Goal: Task Accomplishment & Management: Manage account settings

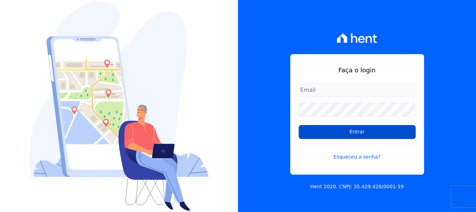
type input "documentos@fronteimoveis.com.br"
click at [354, 133] on input "Entrar" at bounding box center [357, 132] width 117 height 14
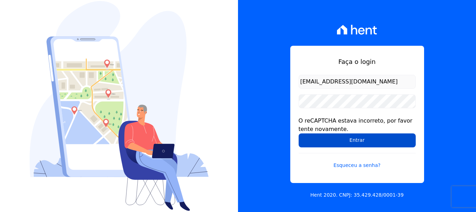
click at [351, 135] on input "Entrar" at bounding box center [357, 140] width 117 height 14
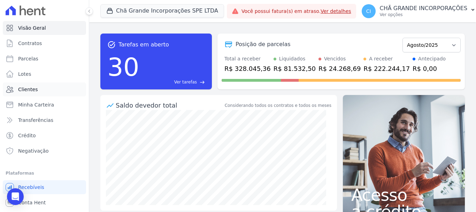
click at [25, 89] on span "Clientes" at bounding box center [28, 89] width 20 height 7
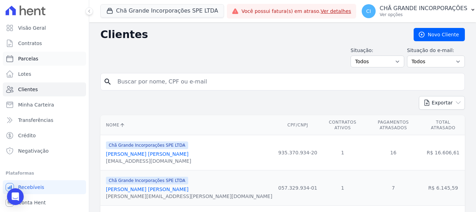
click at [34, 57] on span "Parcelas" at bounding box center [28, 58] width 20 height 7
select select
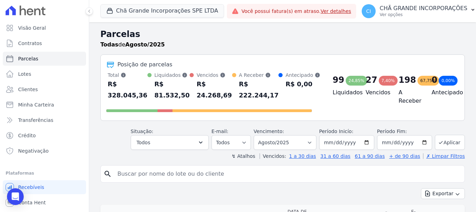
click at [152, 173] on input "search" at bounding box center [287, 174] width 348 height 14
paste input "[PERSON_NAME] Albuquerque [PERSON_NAME]"
type input "[PERSON_NAME] Albuquerque [PERSON_NAME]"
select select
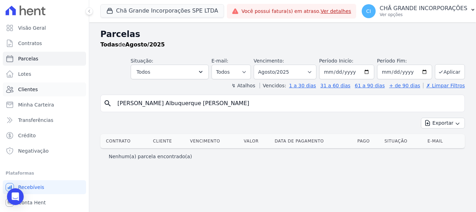
click at [23, 90] on span "Clientes" at bounding box center [28, 89] width 20 height 7
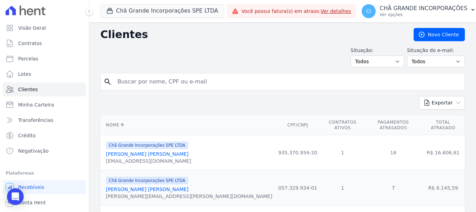
click at [159, 80] on input "search" at bounding box center [287, 82] width 348 height 14
paste input "[PERSON_NAME] Albuquerque [PERSON_NAME]"
type input "[PERSON_NAME] Albuquerque [PERSON_NAME]"
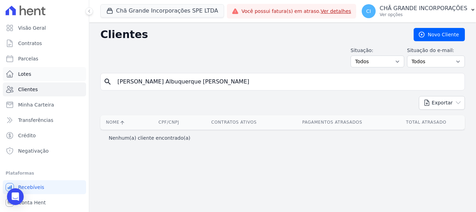
click at [23, 72] on span "Lotes" at bounding box center [24, 73] width 13 height 7
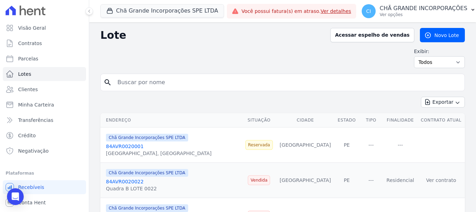
click at [175, 83] on input "search" at bounding box center [287, 82] width 348 height 14
type input "Demerson Fonseca Bezerra"
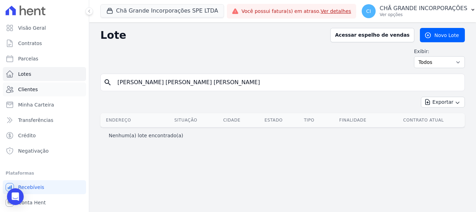
click at [34, 90] on span "Clientes" at bounding box center [28, 89] width 20 height 7
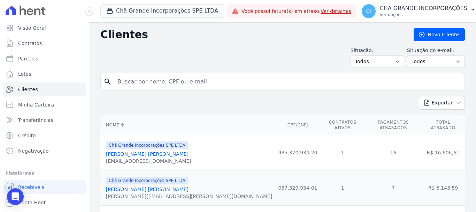
drag, startPoint x: 198, startPoint y: 84, endPoint x: 168, endPoint y: 84, distance: 30.3
click at [168, 84] on input "search" at bounding box center [287, 82] width 348 height 14
type input "f"
type input "Demerson Fonseca Bezerra"
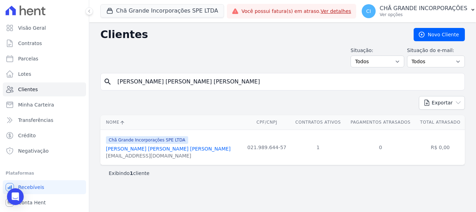
click at [156, 149] on link "Demerson Fonseca Bezerra" at bounding box center [168, 149] width 125 height 6
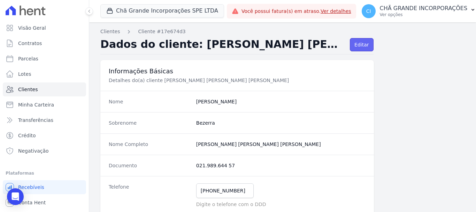
click at [357, 45] on link "Editar" at bounding box center [361, 44] width 23 height 13
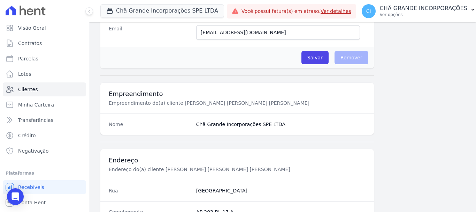
scroll to position [209, 0]
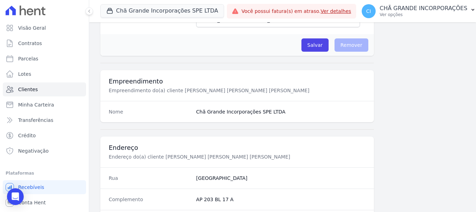
click at [350, 52] on div "Salvar O cliente está associado a algum contrato Remover" at bounding box center [237, 45] width 274 height 22
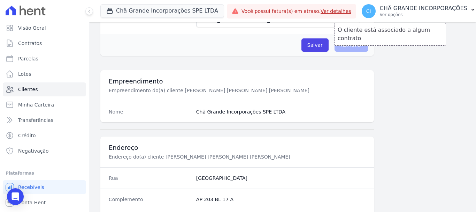
click at [352, 47] on span "Remover" at bounding box center [352, 44] width 34 height 13
click at [351, 47] on span "Remover" at bounding box center [352, 44] width 34 height 13
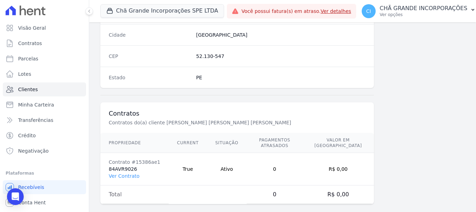
scroll to position [440, 0]
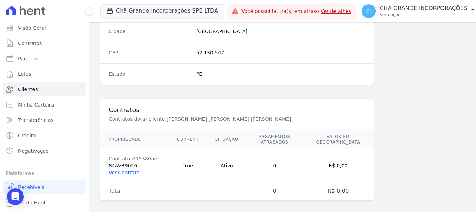
click at [117, 169] on link "Ver Contrato" at bounding box center [124, 172] width 31 height 6
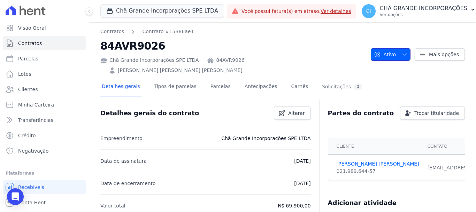
click at [402, 52] on icon "button" at bounding box center [405, 55] width 6 height 6
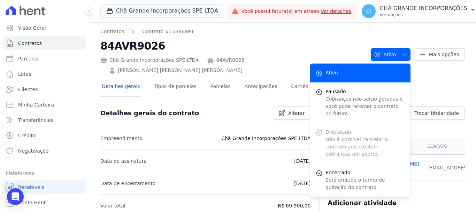
click at [243, 157] on li "Data de assinatura 18/12/2021" at bounding box center [205, 160] width 210 height 22
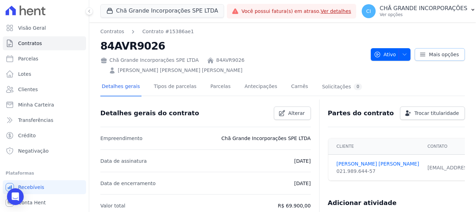
click at [429, 51] on span "Mais opções" at bounding box center [444, 54] width 30 height 7
click at [350, 51] on h2 "84AVR9026" at bounding box center [232, 46] width 265 height 16
click at [403, 52] on icon "button" at bounding box center [405, 55] width 6 height 6
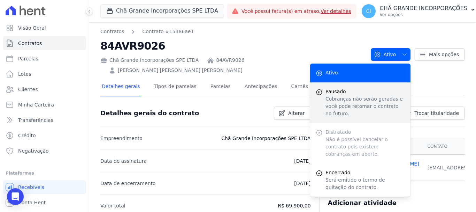
click at [316, 89] on icon "submit" at bounding box center [319, 92] width 7 height 7
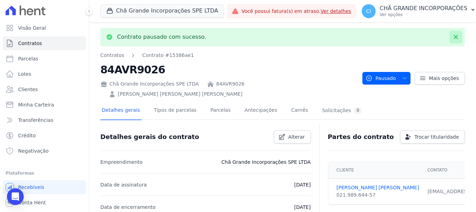
click at [452, 33] on icon at bounding box center [455, 36] width 7 height 7
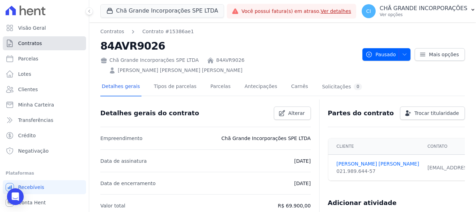
click at [23, 37] on link "Contratos" at bounding box center [44, 43] width 83 height 14
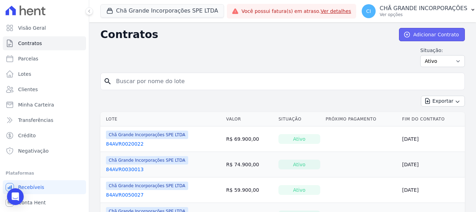
click at [429, 40] on link "Adicionar Contrato" at bounding box center [432, 34] width 66 height 13
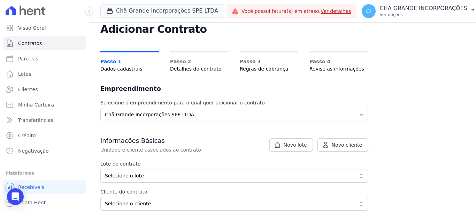
scroll to position [105, 0]
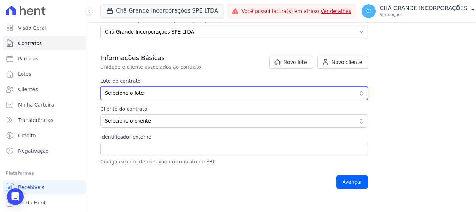
click at [192, 92] on span "Selecione o lote" at bounding box center [229, 92] width 249 height 7
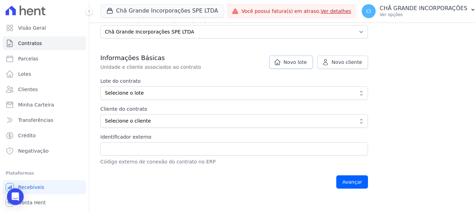
click at [288, 60] on span "Novo lote" at bounding box center [295, 62] width 23 height 7
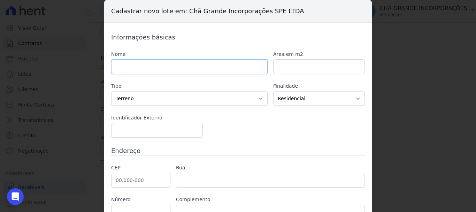
click at [192, 68] on input "text" at bounding box center [189, 66] width 156 height 15
paste input "[PERSON_NAME]"
type input "[PERSON_NAME]"
click at [313, 72] on input "number" at bounding box center [319, 66] width 92 height 15
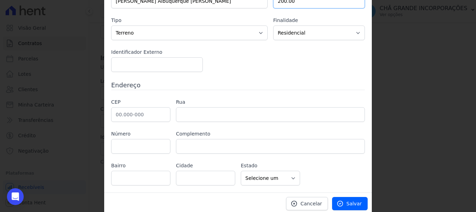
scroll to position [68, 0]
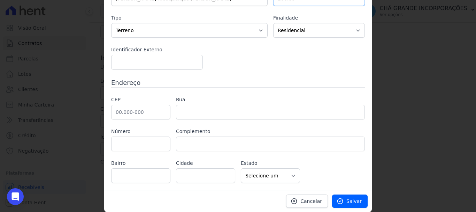
type input "200.00"
click at [140, 112] on input "text" at bounding box center [140, 112] width 59 height 15
type input "52.060-460"
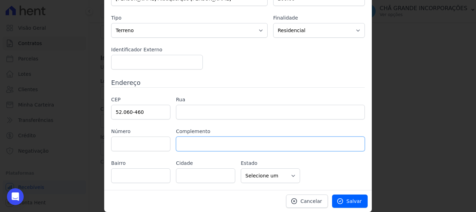
click at [214, 143] on input "text" at bounding box center [270, 143] width 189 height 15
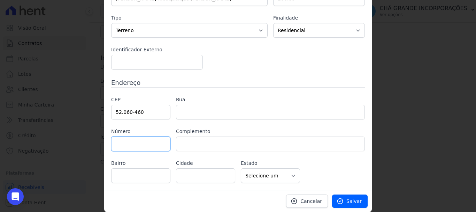
type input "Rua Sant'Anna"
type input "Santana"
type input "Recife"
select select "PE"
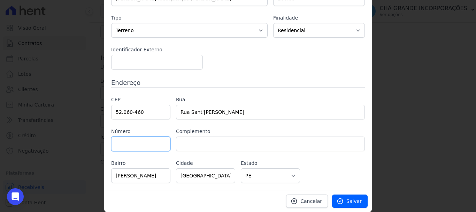
click at [141, 145] on input "text" at bounding box center [140, 143] width 59 height 15
type input "54"
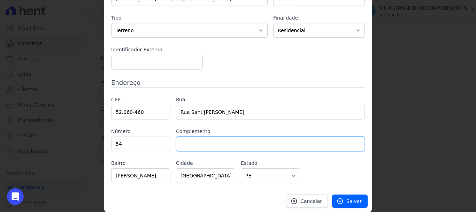
click at [205, 145] on input "text" at bounding box center [270, 143] width 189 height 15
type input "BL H UND 10"
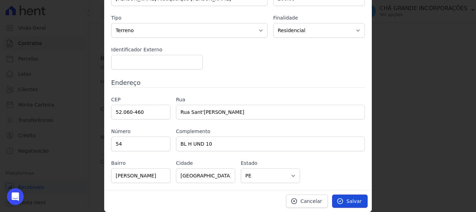
click at [349, 203] on span "Salvar" at bounding box center [353, 200] width 15 height 7
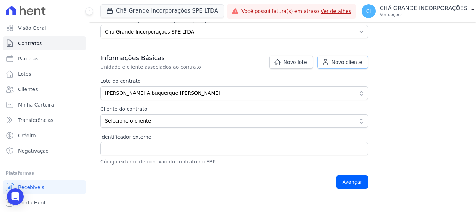
click at [356, 66] on link "Novo cliente" at bounding box center [342, 61] width 51 height 13
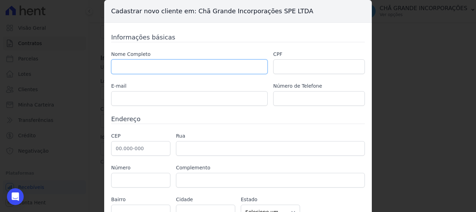
click at [197, 68] on input "text" at bounding box center [189, 66] width 156 height 15
paste input "[PERSON_NAME]"
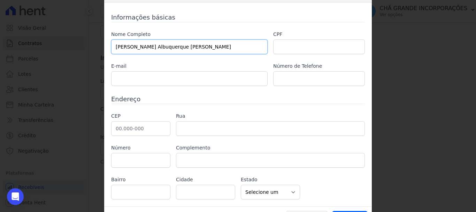
scroll to position [36, 0]
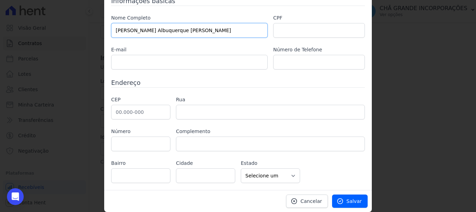
type input "[PERSON_NAME]"
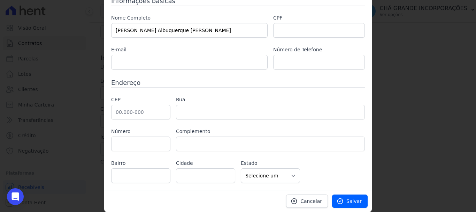
click at [325, 15] on label "CPF" at bounding box center [319, 17] width 92 height 7
click at [317, 28] on input "text" at bounding box center [319, 30] width 92 height 15
paste input "022.436.684-08"
type input "022.436.684-08"
click at [227, 65] on input "text" at bounding box center [189, 62] width 156 height 15
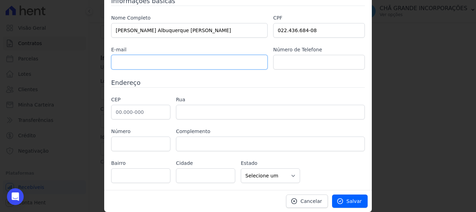
click at [177, 65] on input "text" at bounding box center [189, 62] width 156 height 15
paste input "patriciaasouza2009@hotmail.com"
type input "patriciaasouza2009@hotmail.com"
click at [328, 68] on input "text" at bounding box center [319, 62] width 92 height 15
click at [114, 112] on input "text" at bounding box center [140, 112] width 59 height 15
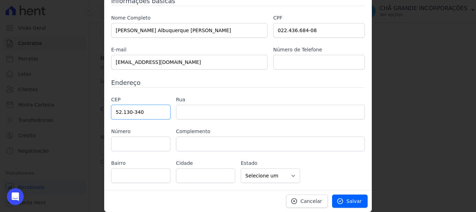
type input "52.130-340"
click at [218, 151] on div "CEP 52.130-340 Rua Número Complemento Bairro Cidade" at bounding box center [238, 139] width 254 height 87
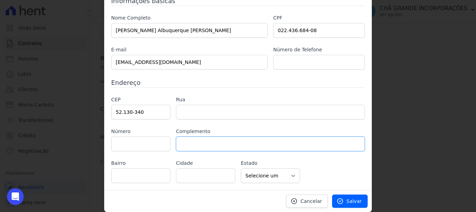
click at [227, 141] on input "text" at bounding box center [270, 143] width 189 height 15
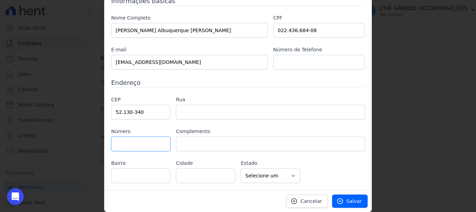
type input "Rua Cantora Dalva de Oliveira"
type input "Porto da Madeira"
type input "Recife"
select select "PE"
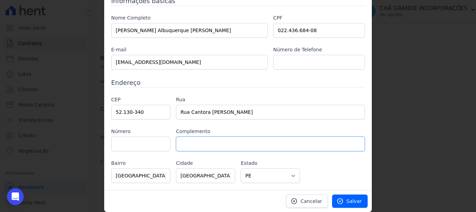
click at [227, 141] on input "text" at bounding box center [270, 143] width 189 height 15
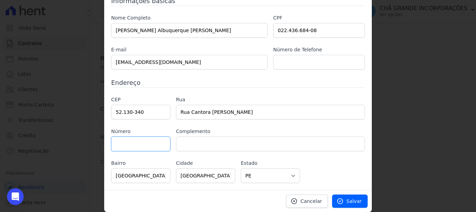
click at [139, 141] on input "text" at bounding box center [140, 143] width 59 height 15
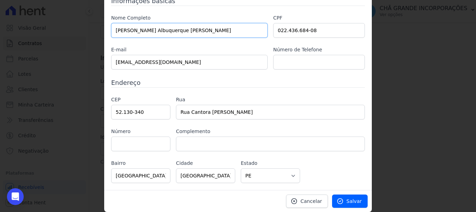
drag, startPoint x: 179, startPoint y: 32, endPoint x: 101, endPoint y: 36, distance: 78.2
click at [101, 36] on div "Cadastrar novo cliente em: Chã Grande Incorporações SPE LTDA Informações básica…" at bounding box center [238, 106] width 476 height 212
click at [220, 29] on input "[PERSON_NAME]" at bounding box center [189, 30] width 156 height 15
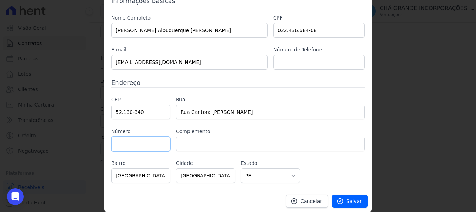
click at [138, 144] on input "text" at bounding box center [140, 143] width 59 height 15
type input "130"
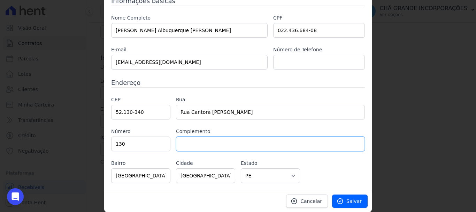
click at [205, 148] on input "text" at bounding box center [270, 143] width 189 height 15
type input "casa"
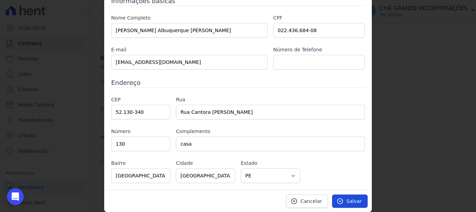
click at [348, 202] on span "Salvar" at bounding box center [353, 200] width 15 height 7
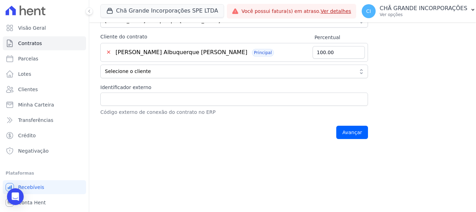
scroll to position [139, 0]
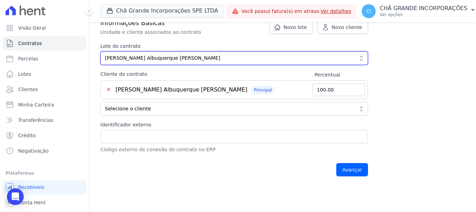
click at [286, 55] on span "[PERSON_NAME]" at bounding box center [229, 57] width 249 height 7
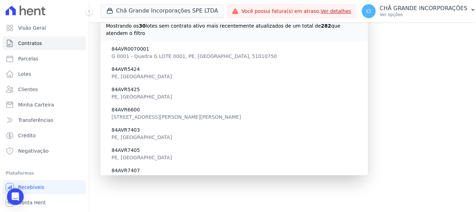
scroll to position [212, 0]
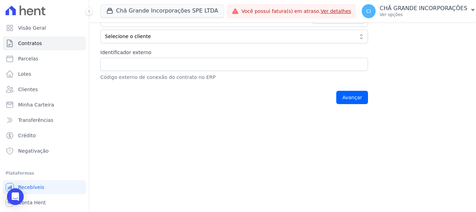
click at [233, 184] on main "Contratos Adicionar Contrato Adicionar Contrato Passo 1 Dados cadastrais Passo …" at bounding box center [282, 116] width 387 height 189
click at [356, 99] on input "Avançar" at bounding box center [352, 97] width 32 height 13
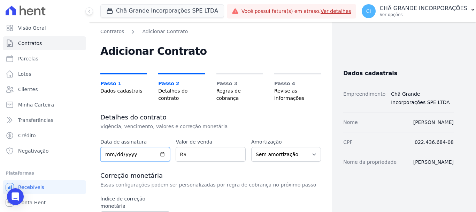
click at [101, 153] on input "date" at bounding box center [135, 154] width 70 height 15
type input "2021-12-18"
click at [211, 150] on input "number" at bounding box center [211, 154] width 70 height 15
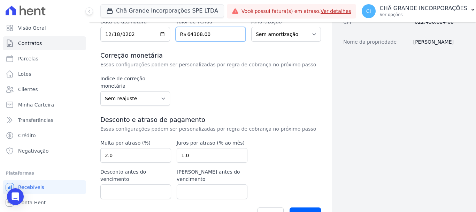
scroll to position [125, 0]
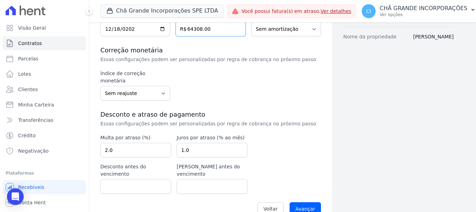
type input "64308.00"
click at [142, 89] on select "Sem reajuste Média dos últimos 12 meses acumulado de INCCM Média dos últimos 12…" at bounding box center [135, 93] width 70 height 15
drag, startPoint x: 211, startPoint y: 99, endPoint x: 197, endPoint y: 94, distance: 14.4
click at [210, 100] on div "Data de assinatura 2021-12-18 Valor de venda 64308.00 R$ Amortização Sem amorti…" at bounding box center [210, 116] width 221 height 206
click at [141, 86] on select "Sem reajuste Média dos últimos 12 meses acumulado de INCCM Média dos últimos 12…" at bounding box center [135, 93] width 70 height 15
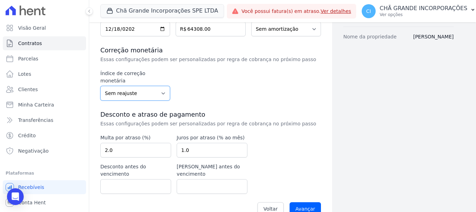
select select "igpm"
click at [100, 86] on select "Sem reajuste Média dos últimos 12 meses acumulado de INCCM Média dos últimos 12…" at bounding box center [135, 93] width 70 height 15
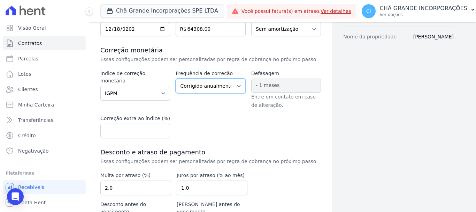
click at [215, 86] on select "Corrigido semestralmente Corrigido mensalmente Corrigido anualmente" at bounding box center [211, 85] width 70 height 15
click at [176, 78] on select "Corrigido semestralmente Corrigido mensalmente Corrigido anualmente" at bounding box center [211, 85] width 70 height 15
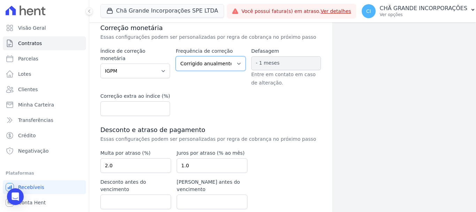
scroll to position [135, 0]
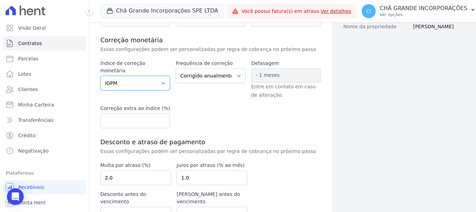
click at [147, 76] on select "Sem reajuste Média dos últimos 12 meses acumulado de INCCM Média dos últimos 12…" at bounding box center [135, 83] width 70 height 15
select select
click at [100, 78] on select "Sem reajuste Média dos últimos 12 meses acumulado de INCCM Média dos últimos 12…" at bounding box center [135, 83] width 70 height 15
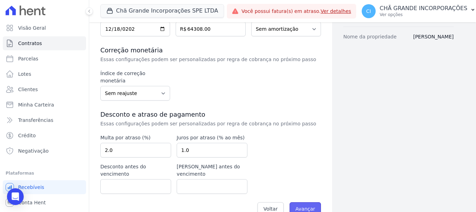
click at [305, 202] on input "Avançar" at bounding box center [306, 208] width 32 height 13
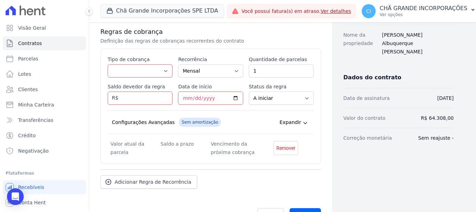
scroll to position [139, 0]
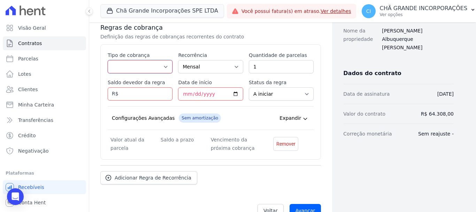
click at [153, 67] on select "Parcela Normal Entrada Sinal Intercalada Chaves Pré-chaves Pós-chaves Impostos …" at bounding box center [140, 66] width 65 height 13
select select "standard"
click at [108, 60] on select "Parcela Normal Entrada Sinal Intercalada Chaves Pré-chaves Pós-chaves Impostos …" at bounding box center [140, 66] width 65 height 13
click at [257, 68] on input "1" at bounding box center [281, 66] width 65 height 13
type input "120"
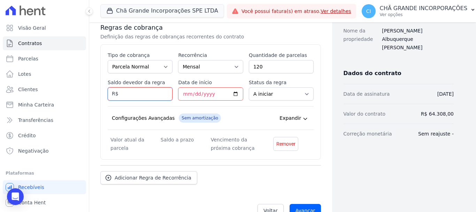
click at [148, 96] on input "Saldo devedor da regra" at bounding box center [140, 93] width 65 height 13
click at [186, 95] on input "Data de início" at bounding box center [210, 93] width 65 height 13
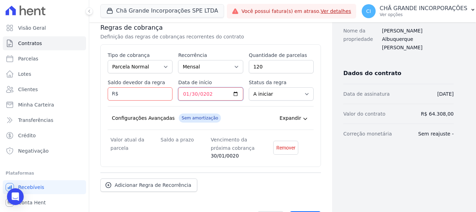
type input "2022-01-30"
click at [152, 92] on input "Saldo devedor da regra" at bounding box center [140, 93] width 65 height 13
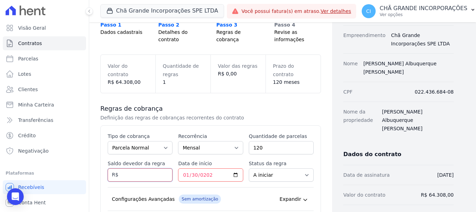
scroll to position [70, 0]
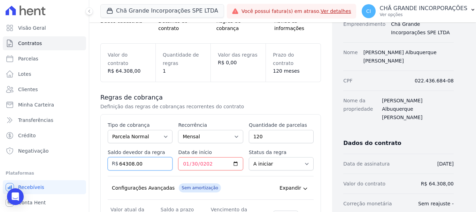
type input "64308.00"
click at [194, 164] on input "2022-01-30" at bounding box center [210, 163] width 65 height 13
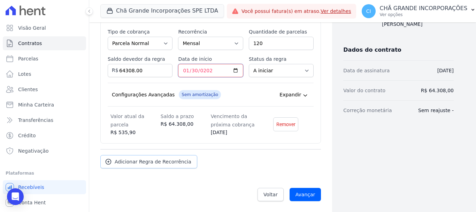
scroll to position [163, 0]
click at [306, 196] on input "Avançar" at bounding box center [306, 193] width 32 height 13
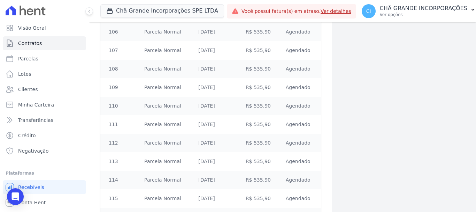
scroll to position [2215, 0]
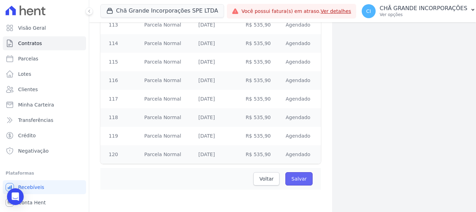
click at [293, 176] on input "Salvar" at bounding box center [298, 178] width 27 height 13
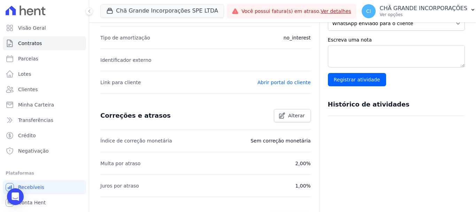
scroll to position [204, 0]
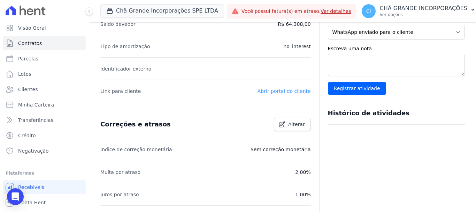
click at [277, 88] on link "Abrir portal do cliente" at bounding box center [284, 91] width 53 height 6
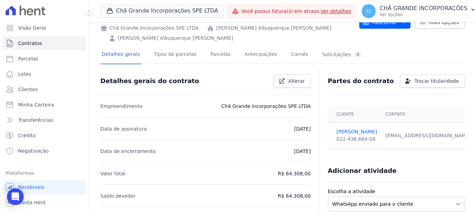
scroll to position [0, 0]
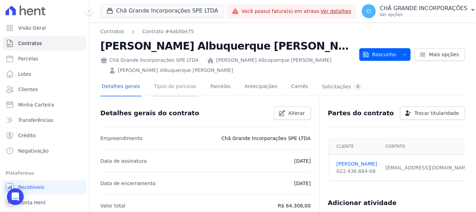
click at [178, 79] on link "Tipos de parcelas" at bounding box center [175, 87] width 45 height 18
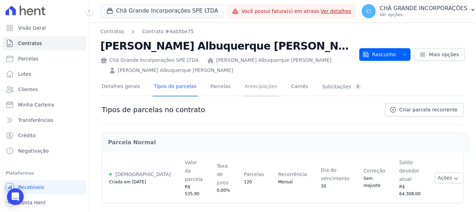
click at [243, 78] on link "Antecipações" at bounding box center [261, 87] width 36 height 18
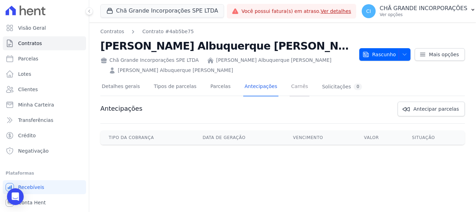
click at [290, 78] on link "Carnês" at bounding box center [300, 87] width 20 height 18
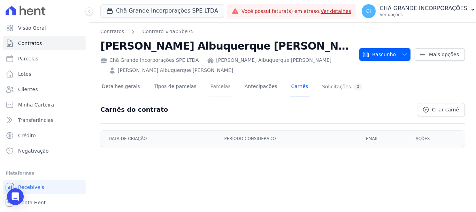
click at [209, 80] on link "Parcelas" at bounding box center [220, 87] width 23 height 18
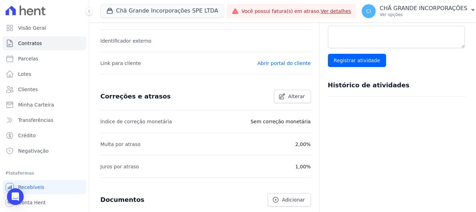
scroll to position [169, 0]
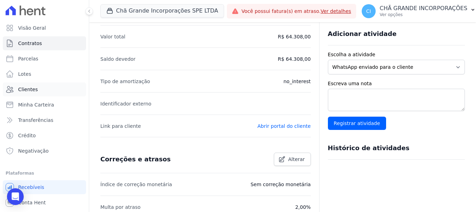
click at [31, 89] on span "Clientes" at bounding box center [28, 89] width 20 height 7
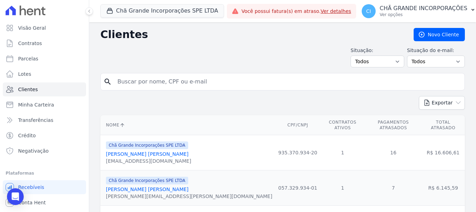
click at [133, 85] on input "search" at bounding box center [287, 82] width 348 height 14
paste input "[PERSON_NAME]"
type input "[PERSON_NAME]"
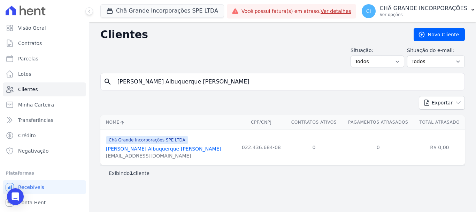
click at [145, 151] on link "[PERSON_NAME]" at bounding box center [163, 149] width 115 height 6
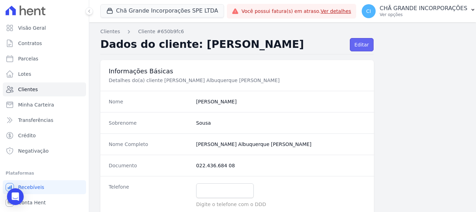
click at [367, 40] on link "Editar" at bounding box center [361, 44] width 23 height 13
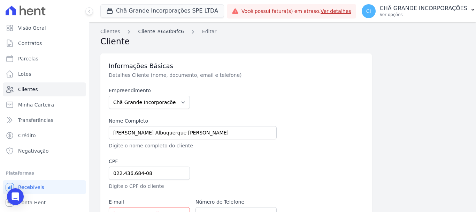
click at [160, 29] on link "Cliente #650b9fc6" at bounding box center [161, 31] width 46 height 7
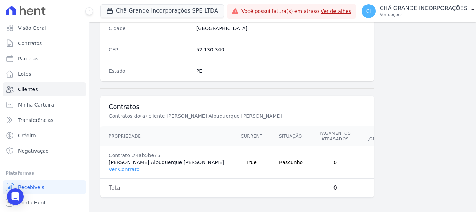
scroll to position [446, 0]
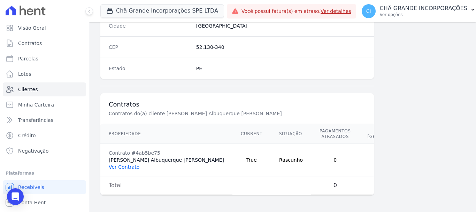
click at [128, 167] on link "Ver Contrato" at bounding box center [124, 167] width 31 height 6
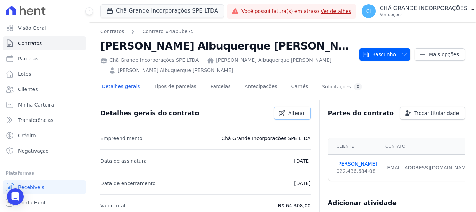
click at [285, 106] on link "Alterar" at bounding box center [292, 112] width 37 height 13
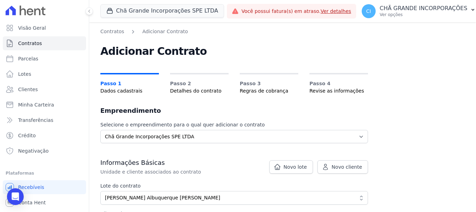
click at [194, 85] on span "Passo 2" at bounding box center [199, 83] width 59 height 7
click at [191, 93] on span "Detalhes do contrato" at bounding box center [199, 90] width 59 height 7
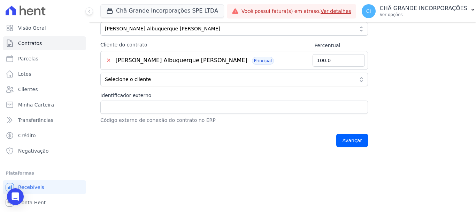
scroll to position [174, 0]
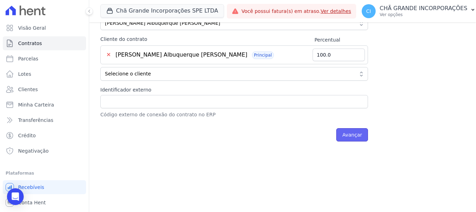
click at [344, 135] on input "Avançar" at bounding box center [352, 134] width 32 height 13
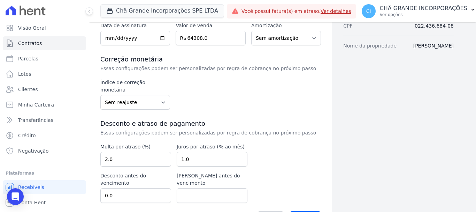
scroll to position [125, 0]
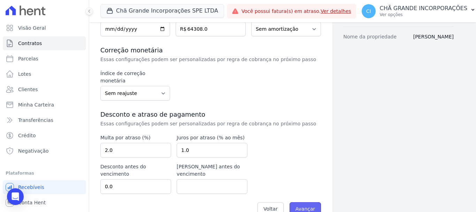
click at [303, 202] on input "Avançar" at bounding box center [306, 208] width 32 height 13
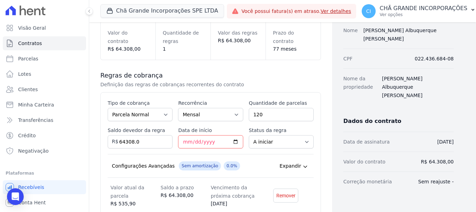
scroll to position [139, 0]
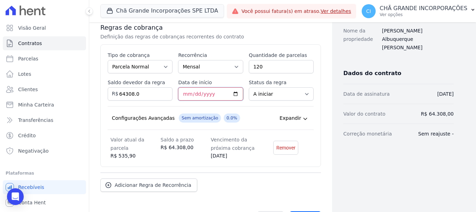
click at [213, 94] on input "[DATE]" at bounding box center [210, 93] width 65 height 13
type input "[DATE]"
click at [295, 95] on select "A iniciar Em aberto" at bounding box center [281, 93] width 65 height 13
click at [249, 87] on select "A iniciar Em aberto" at bounding box center [281, 93] width 65 height 13
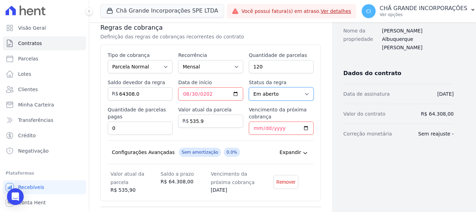
click at [285, 90] on select "A iniciar Em aberto" at bounding box center [281, 93] width 65 height 13
select select "not_started"
click at [249, 87] on select "A iniciar Em aberto" at bounding box center [281, 93] width 65 height 13
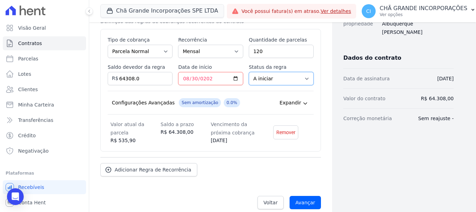
scroll to position [163, 0]
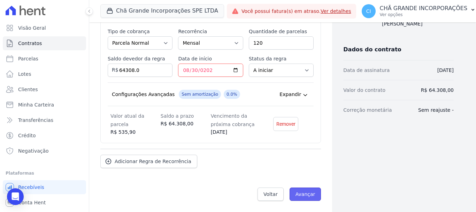
click at [302, 195] on input "Avançar" at bounding box center [306, 193] width 32 height 13
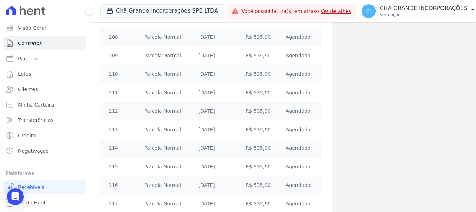
scroll to position [2215, 0]
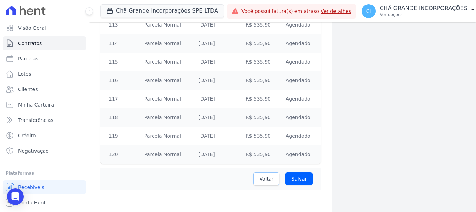
click at [259, 182] on link "Voltar" at bounding box center [266, 178] width 26 height 13
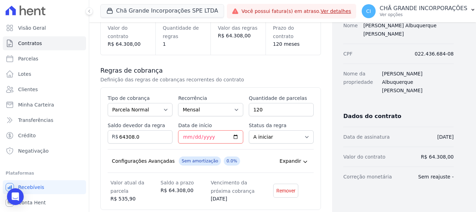
scroll to position [139, 0]
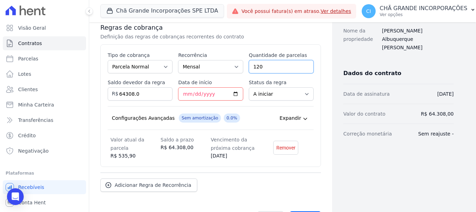
click at [272, 66] on input "120" at bounding box center [281, 66] width 65 height 13
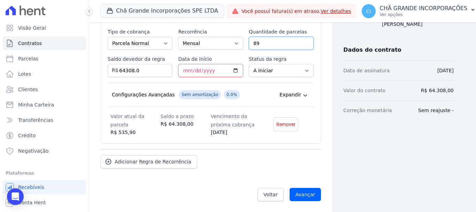
scroll to position [163, 0]
type input "89"
click at [215, 67] on input "2025-08-30" at bounding box center [210, 69] width 65 height 13
click at [308, 192] on input "Avançar" at bounding box center [306, 193] width 32 height 13
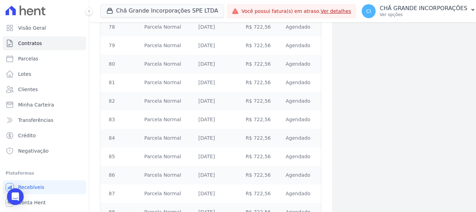
scroll to position [1642, 0]
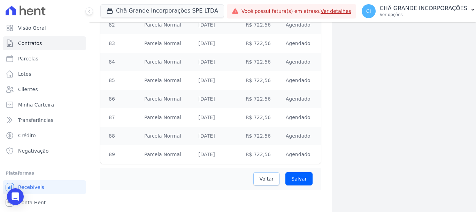
click at [260, 178] on span "Voltar" at bounding box center [266, 178] width 14 height 7
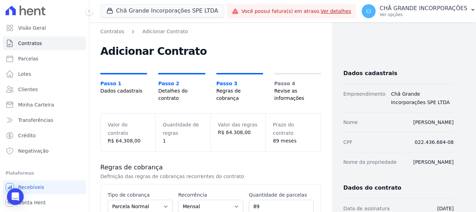
click at [274, 137] on dd "89 meses" at bounding box center [293, 140] width 41 height 7
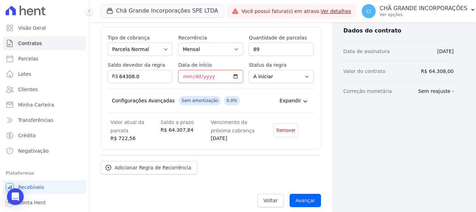
scroll to position [163, 0]
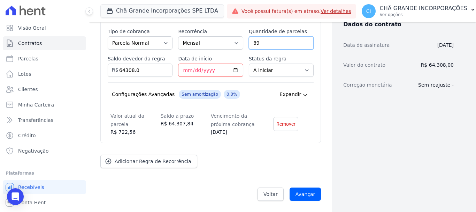
click at [269, 41] on input "89" at bounding box center [281, 42] width 65 height 13
type input "8"
type input "77"
click at [300, 198] on input "Avançar" at bounding box center [306, 193] width 32 height 13
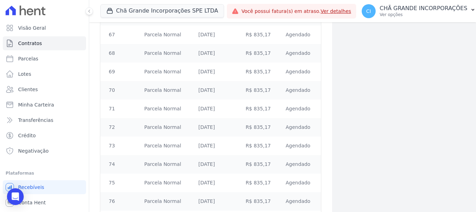
scroll to position [1421, 0]
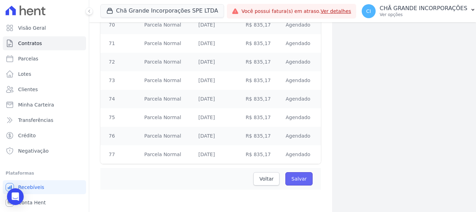
click at [295, 174] on input "Salvar" at bounding box center [298, 178] width 27 height 13
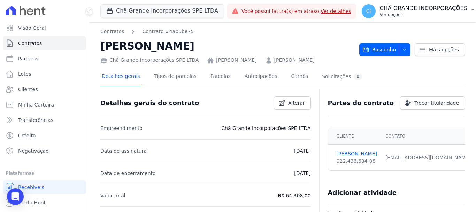
click at [421, 9] on p "CHÃ GRANDE INCORPORAÇÕES" at bounding box center [424, 8] width 88 height 7
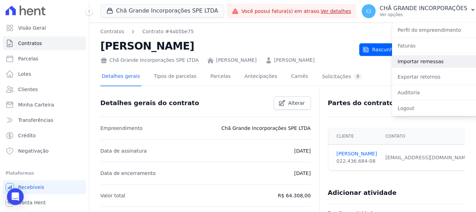
click at [419, 60] on link "Importar remessas" at bounding box center [436, 61] width 89 height 13
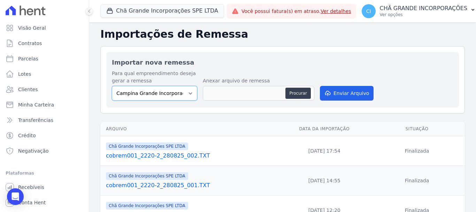
click at [161, 96] on select "Campina Grande Incorporações SPE LTDA Chã Grande Incorporações SPE LTDA Gravatá…" at bounding box center [154, 93] width 85 height 15
select select "fada966b-1e94-4a5a-a03a-a068354f70e7"
click at [112, 86] on select "Campina Grande Incorporações SPE LTDA Chã Grande Incorporações SPE LTDA Gravatá…" at bounding box center [154, 93] width 85 height 15
click at [299, 93] on button "Procurar" at bounding box center [297, 92] width 25 height 11
type input "cobrem001_2220-2_290825_002.TXT"
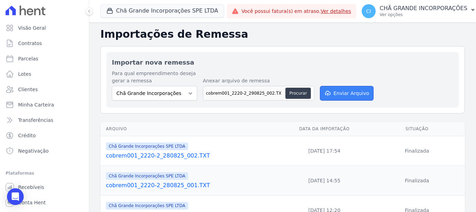
click at [328, 86] on button "Enviar Arquivo" at bounding box center [347, 93] width 54 height 15
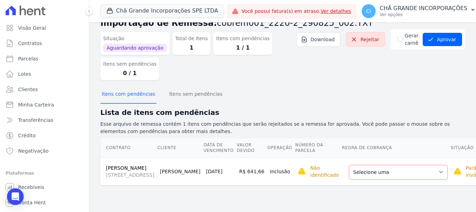
scroll to position [35, 0]
click at [376, 175] on select "Selecione uma Nova Parcela Avulsa Parcela Avulsa Existente Parcela Normal (77 X…" at bounding box center [398, 171] width 99 height 15
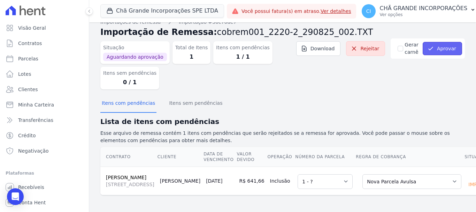
click at [446, 42] on button "Aprovar" at bounding box center [442, 48] width 39 height 13
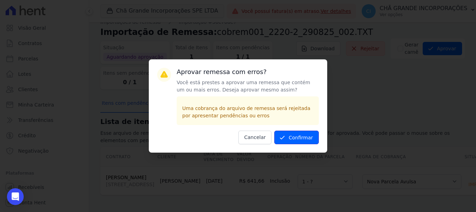
click at [299, 136] on button "Confirmar" at bounding box center [296, 137] width 45 height 14
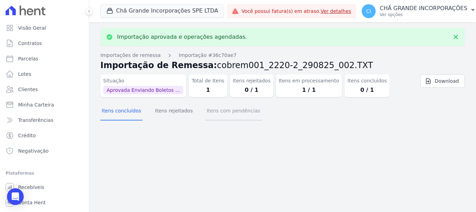
click at [226, 109] on button "Itens com pendências" at bounding box center [233, 111] width 56 height 18
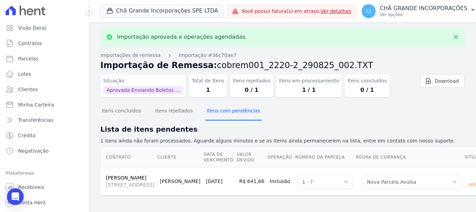
click at [226, 109] on button "Itens com pendências" at bounding box center [233, 111] width 56 height 18
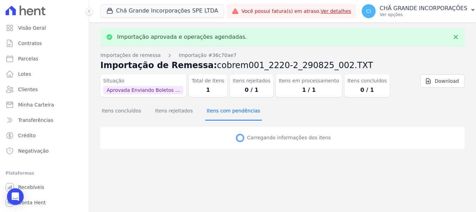
click at [226, 109] on button "Itens com pendências" at bounding box center [233, 111] width 56 height 18
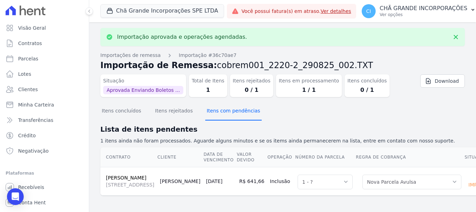
click at [226, 109] on button "Itens com pendências" at bounding box center [233, 111] width 56 height 18
click at [227, 109] on button "Itens com pendências" at bounding box center [233, 111] width 56 height 18
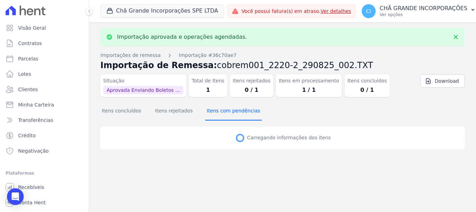
click at [227, 109] on button "Itens com pendências" at bounding box center [233, 111] width 56 height 18
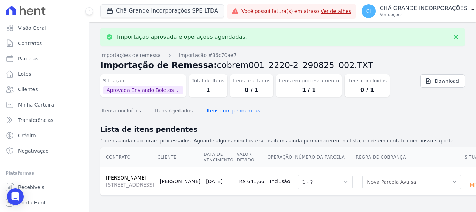
click at [227, 109] on button "Itens com pendências" at bounding box center [233, 111] width 56 height 18
click at [228, 109] on button "Itens com pendências" at bounding box center [233, 111] width 56 height 18
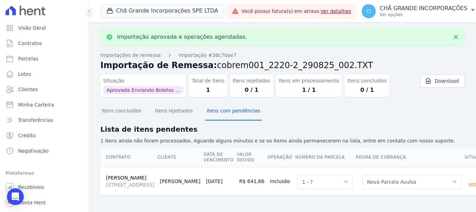
click at [228, 109] on button "Itens com pendências" at bounding box center [233, 111] width 56 height 18
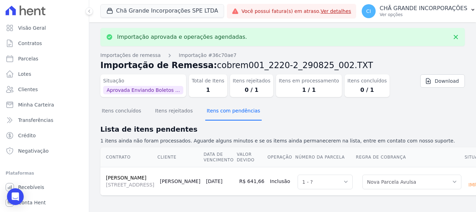
click at [228, 109] on button "Itens com pendências" at bounding box center [233, 111] width 56 height 18
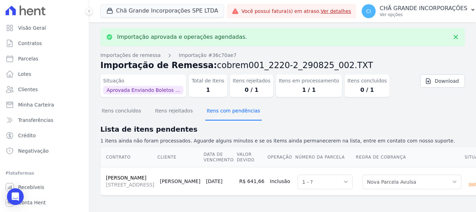
click at [228, 109] on button "Itens com pendências" at bounding box center [233, 111] width 56 height 18
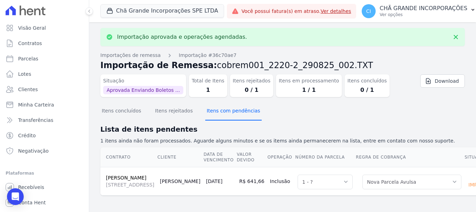
click at [228, 109] on button "Itens com pendências" at bounding box center [233, 111] width 56 height 18
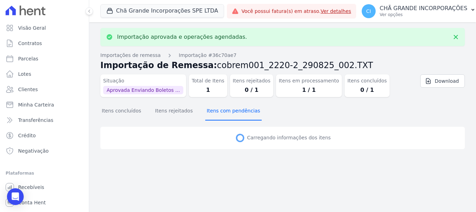
click at [228, 109] on button "Itens com pendências" at bounding box center [233, 111] width 56 height 18
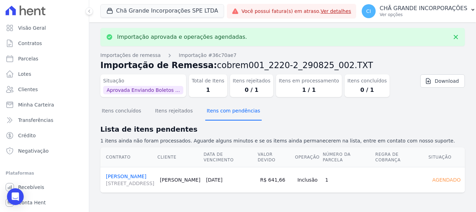
click at [228, 109] on button "Itens com pendências" at bounding box center [233, 111] width 56 height 18
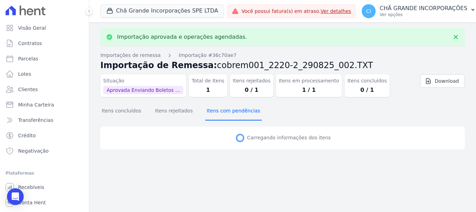
click at [229, 109] on button "Itens com pendências" at bounding box center [233, 111] width 56 height 18
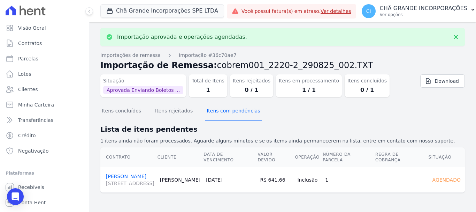
click at [229, 109] on button "Itens com pendências" at bounding box center [233, 111] width 56 height 18
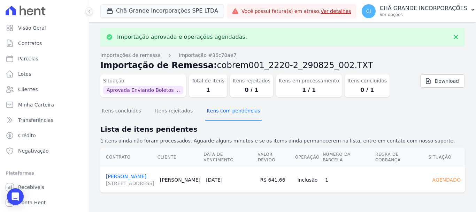
click at [229, 109] on button "Itens com pendências" at bounding box center [233, 111] width 56 height 18
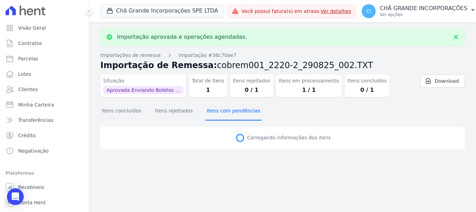
click at [229, 109] on button "Itens com pendências" at bounding box center [233, 111] width 56 height 18
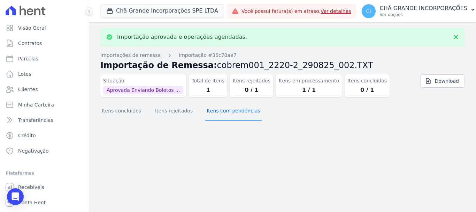
click at [229, 109] on button "Itens com pendências" at bounding box center [233, 111] width 56 height 18
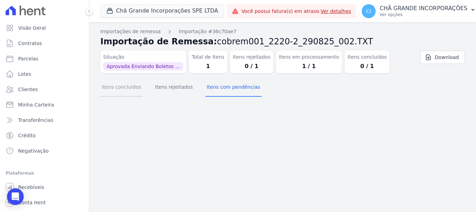
click at [126, 90] on button "Itens concluídos" at bounding box center [121, 87] width 42 height 18
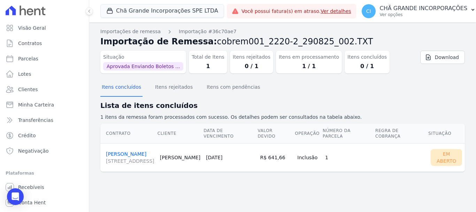
click at [136, 151] on link "Patricia Albuquerque Sousa [STREET_ADDRESS][PERSON_NAME]" at bounding box center [130, 157] width 48 height 13
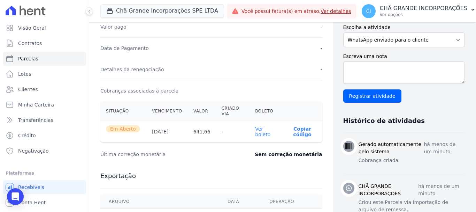
scroll to position [174, 0]
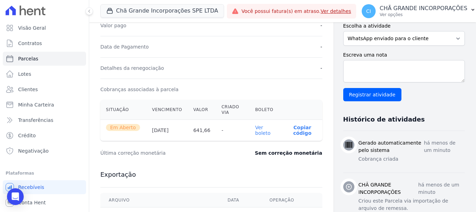
click at [262, 132] on link "Ver boleto" at bounding box center [262, 129] width 15 height 11
